Goal: Transaction & Acquisition: Subscribe to service/newsletter

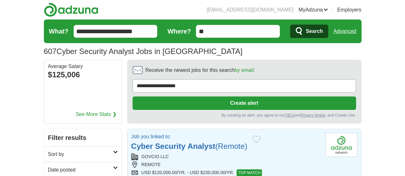
click at [165, 142] on strong "Security" at bounding box center [170, 146] width 30 height 9
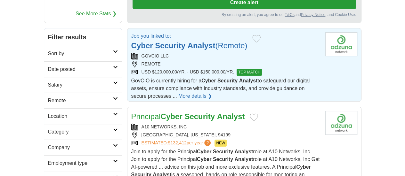
scroll to position [109, 0]
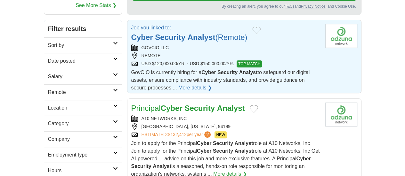
click at [184, 104] on strong "Security" at bounding box center [199, 108] width 30 height 9
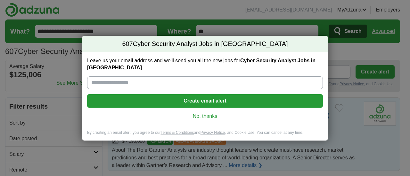
click at [108, 85] on input "Leave us your email address and we'll send you all the new jobs for Cyber Secur…" at bounding box center [205, 83] width 236 height 13
type input "**********"
click at [201, 100] on button "Create email alert" at bounding box center [205, 100] width 236 height 13
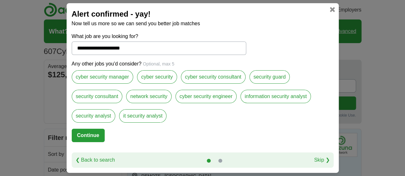
click at [155, 78] on label "cyber security" at bounding box center [157, 76] width 40 height 13
click at [213, 78] on label "cyber security consultant" at bounding box center [213, 76] width 65 height 13
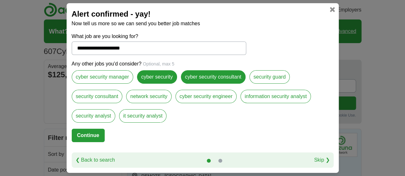
click at [263, 97] on label "information security analyst" at bounding box center [276, 96] width 70 height 13
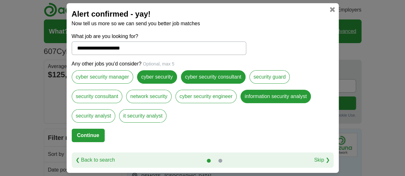
click at [143, 114] on label "it security analyst" at bounding box center [143, 116] width 48 height 13
click at [93, 114] on label "security analyst" at bounding box center [94, 116] width 44 height 13
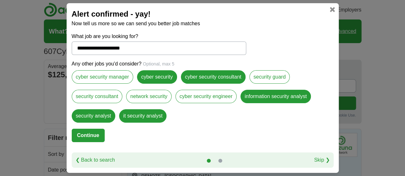
click at [93, 96] on label "security consultant" at bounding box center [97, 96] width 51 height 13
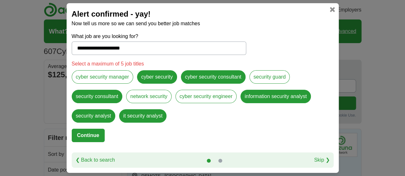
click at [92, 133] on button "Continue" at bounding box center [88, 135] width 33 height 13
click at [95, 97] on label "security consultant" at bounding box center [97, 96] width 51 height 13
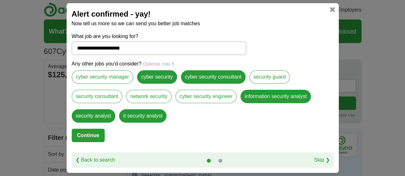
click at [85, 138] on button "Continue" at bounding box center [88, 135] width 33 height 13
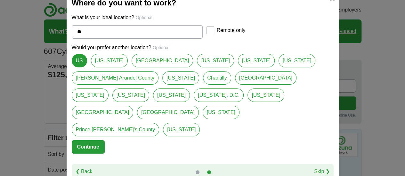
click at [107, 68] on link "[US_STATE]" at bounding box center [109, 60] width 37 height 13
type input "********"
select select "**"
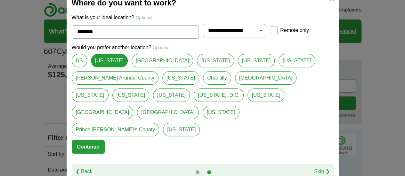
click at [78, 68] on link "US" at bounding box center [79, 60] width 15 height 13
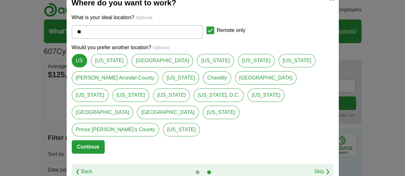
click at [238, 68] on link "[US_STATE]" at bounding box center [256, 60] width 37 height 13
type input "*****"
select select "**"
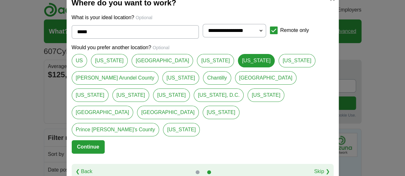
click at [78, 68] on link "US" at bounding box center [79, 60] width 15 height 13
type input "**"
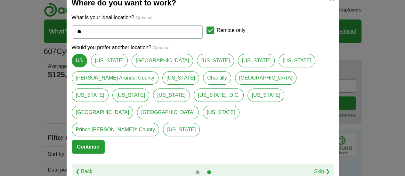
click at [78, 68] on link "US" at bounding box center [79, 60] width 15 height 13
click at [85, 141] on button "Continue" at bounding box center [88, 147] width 33 height 13
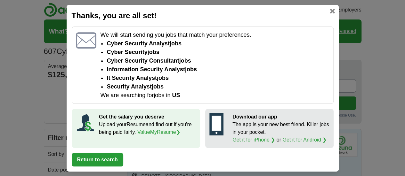
click at [332, 11] on link at bounding box center [332, 11] width 5 height 5
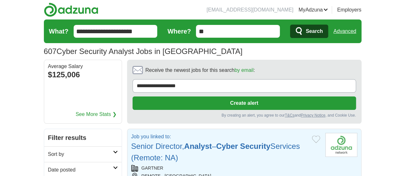
click at [184, 142] on strong "Analyst" at bounding box center [198, 146] width 28 height 9
drag, startPoint x: 110, startPoint y: 115, endPoint x: 338, endPoint y: 115, distance: 227.4
click at [338, 129] on article "Job you linked to: Senior Director, Analyst – Cyber Security Services (Remote: …" at bounding box center [244, 175] width 234 height 93
click at [192, 80] on section "**********" at bounding box center [244, 92] width 234 height 64
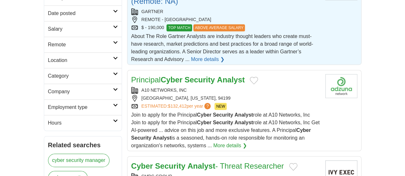
scroll to position [163, 0]
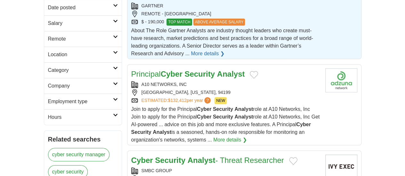
click at [188, 156] on strong "Analyst" at bounding box center [202, 160] width 28 height 9
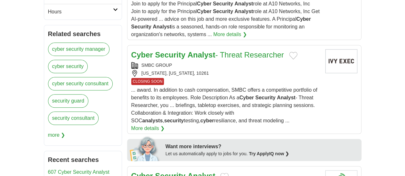
scroll to position [277, 0]
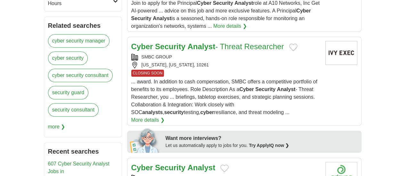
click at [159, 164] on strong "Security" at bounding box center [170, 168] width 30 height 9
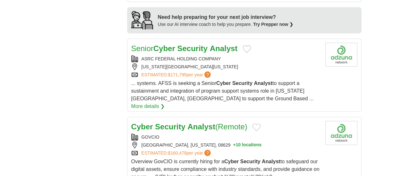
scroll to position [673, 0]
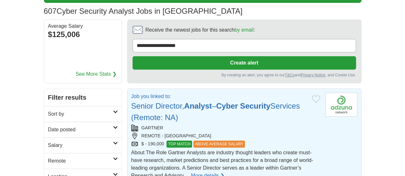
scroll to position [0, 0]
